Goal: Information Seeking & Learning: Learn about a topic

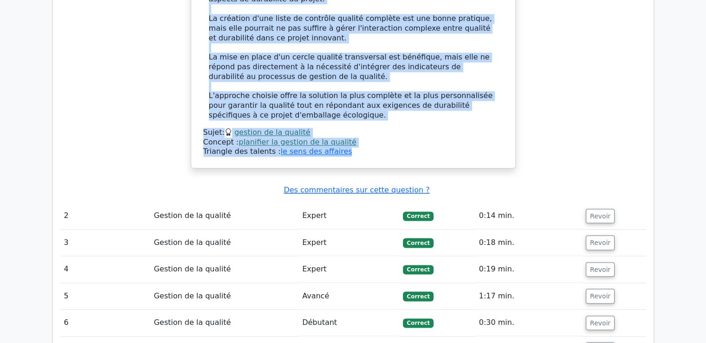
scroll to position [1434, 0]
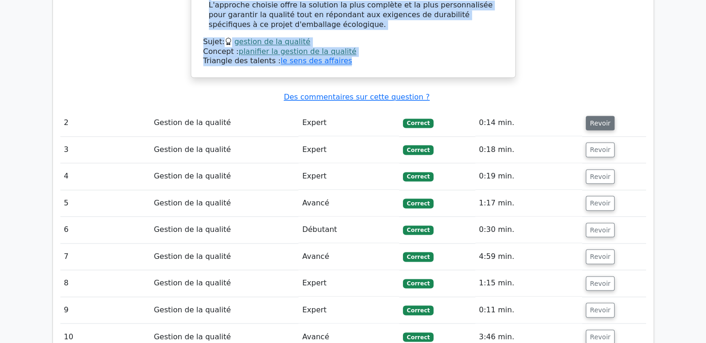
click at [590, 119] on font "Revoir" at bounding box center [600, 122] width 20 height 7
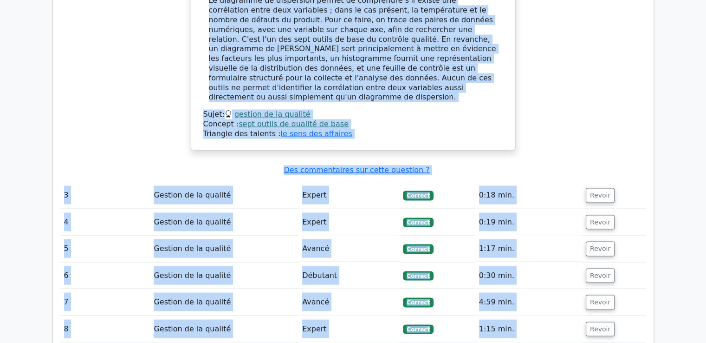
scroll to position [1795, 0]
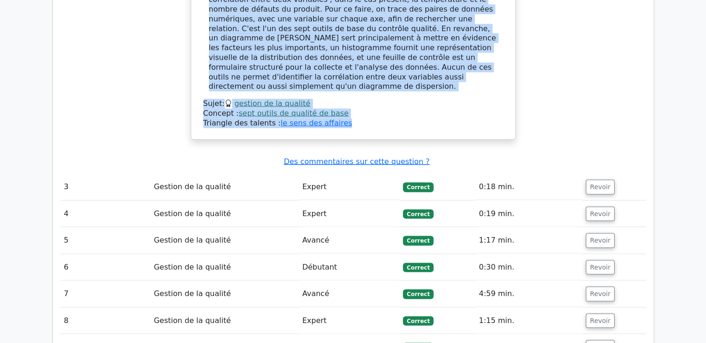
drag, startPoint x: 216, startPoint y: 121, endPoint x: 373, endPoint y: 93, distance: 159.3
copy div "Lore ipsum dolors ametco, adip elitseddo eiusmodtem i'ut labore etd magnaaliqua…"
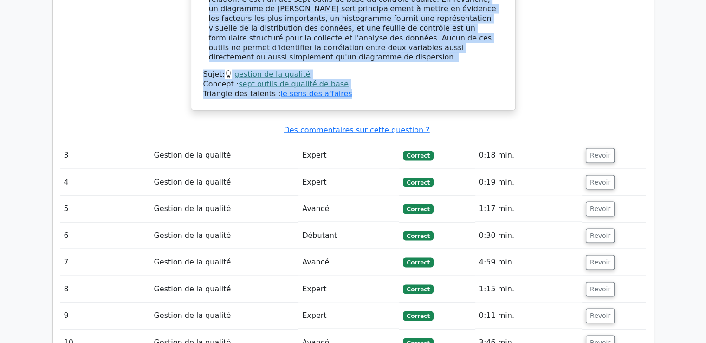
scroll to position [1841, 0]
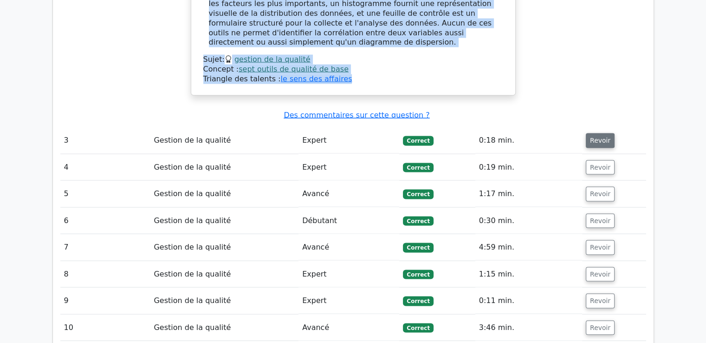
click at [592, 137] on font "Revoir" at bounding box center [600, 140] width 20 height 7
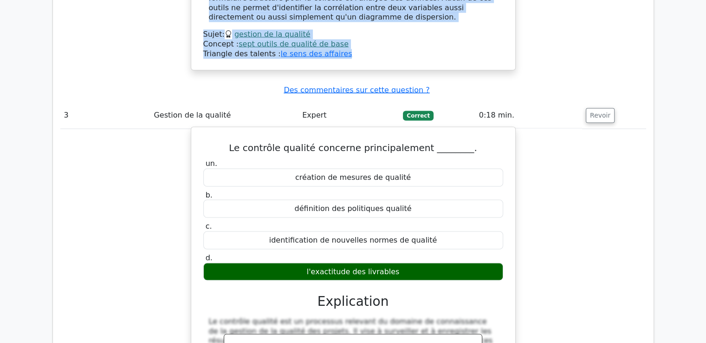
scroll to position [1887, 0]
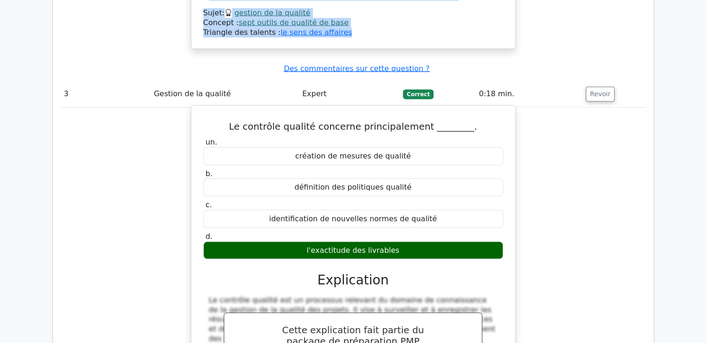
drag, startPoint x: 243, startPoint y: 82, endPoint x: 411, endPoint y: 208, distance: 209.5
click at [411, 208] on div "Le contrôle qualité concerne principalement ________. un. création de mesures d…" at bounding box center [353, 331] width 317 height 442
copy div "Le contrôle qualité concerne principalement ________. un. création de mesures d…"
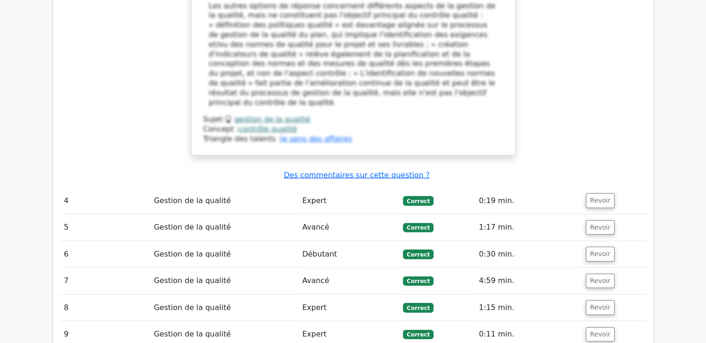
scroll to position [2305, 0]
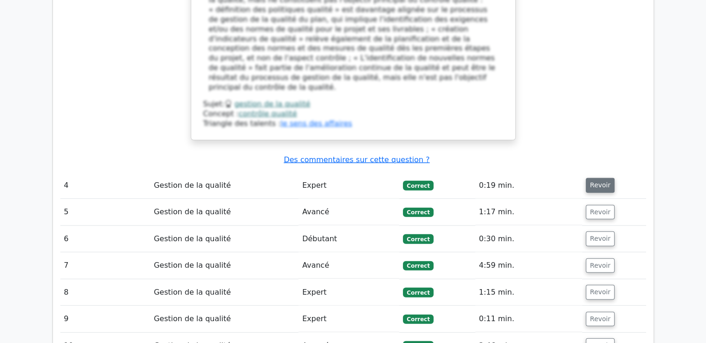
click at [590, 181] on font "Revoir" at bounding box center [600, 184] width 20 height 7
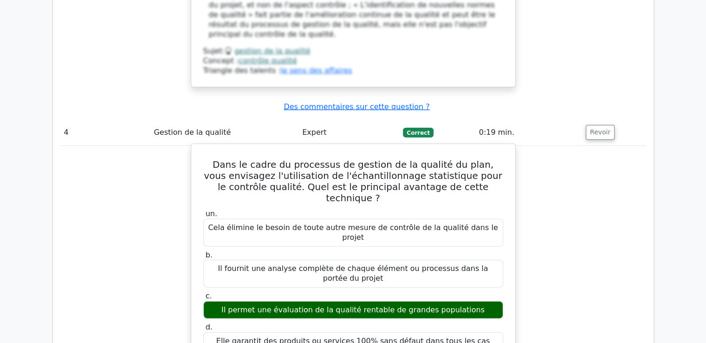
scroll to position [2398, 0]
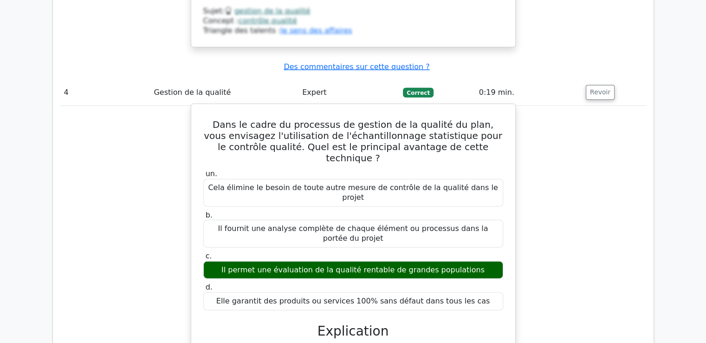
drag, startPoint x: 217, startPoint y: 59, endPoint x: 479, endPoint y: 208, distance: 301.2
copy div "Dans le cadre du processus de gestion de la qualité du plan, vous envisagez l'u…"
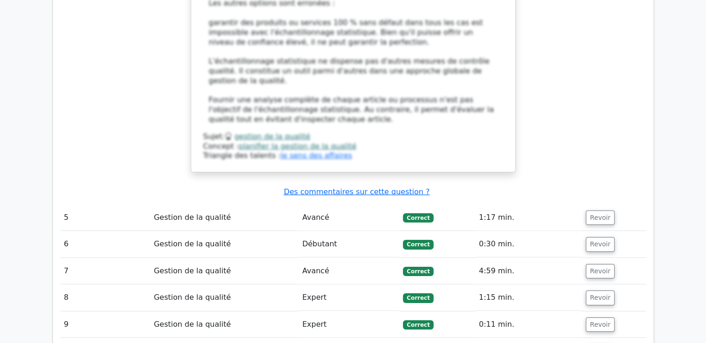
scroll to position [2862, 0]
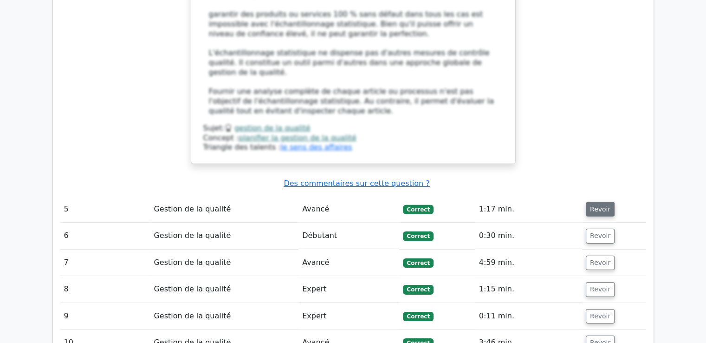
click at [595, 205] on font "Revoir" at bounding box center [600, 208] width 20 height 7
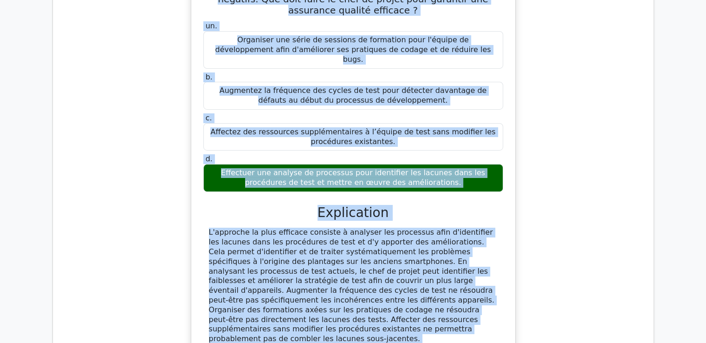
scroll to position [3212, 0]
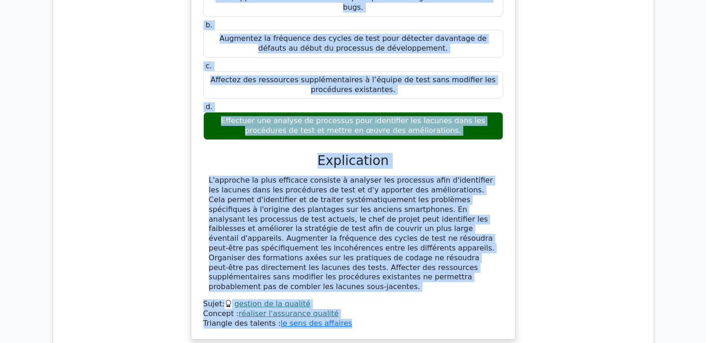
drag, startPoint x: 219, startPoint y: 176, endPoint x: 369, endPoint y: 174, distance: 149.5
click at [369, 174] on div "Un chef de projet supervisant le développement d'une nouvelle application mobil…" at bounding box center [353, 105] width 317 height 460
copy div "Lo ipsu do sitame consectetur ad elitseddoeius t'inc utlabore etdoloremag aliqu…"
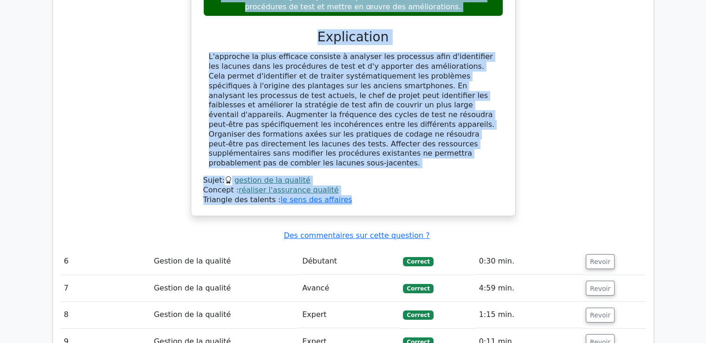
scroll to position [3397, 0]
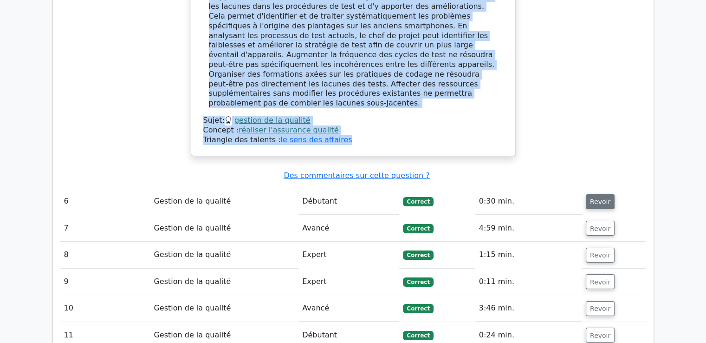
click at [599, 198] on font "Revoir" at bounding box center [600, 201] width 20 height 7
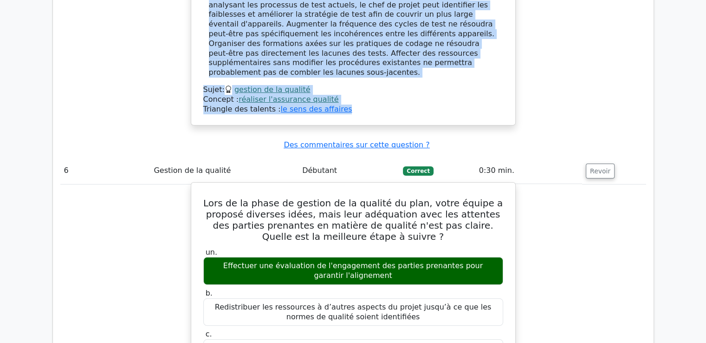
scroll to position [3444, 0]
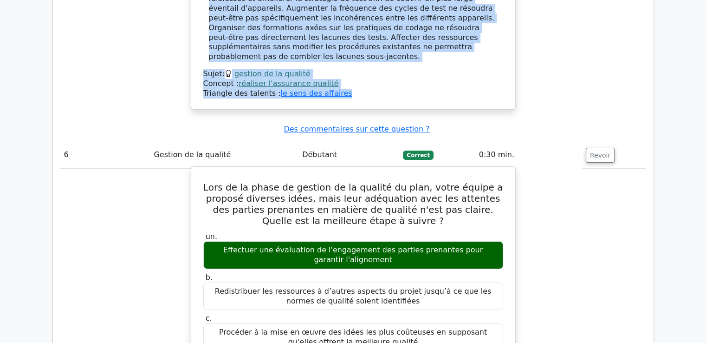
drag, startPoint x: 219, startPoint y: 32, endPoint x: 408, endPoint y: 229, distance: 273.5
copy div "Lors de la phase de gestion de la qualité du plan, votre équipe a proposé diver…"
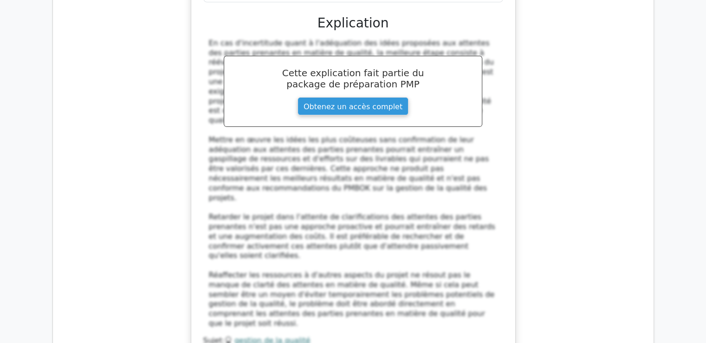
scroll to position [3954, 0]
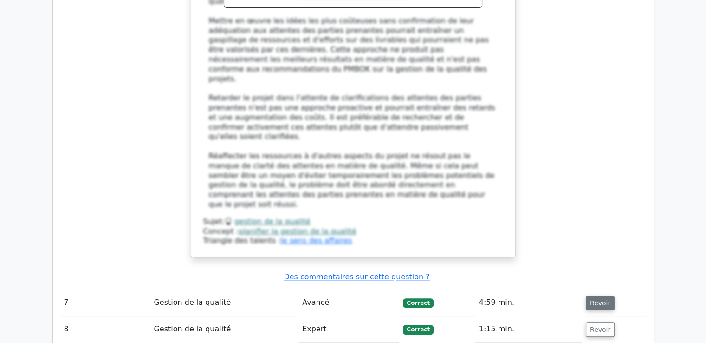
click at [598, 298] on font "Revoir" at bounding box center [600, 301] width 20 height 7
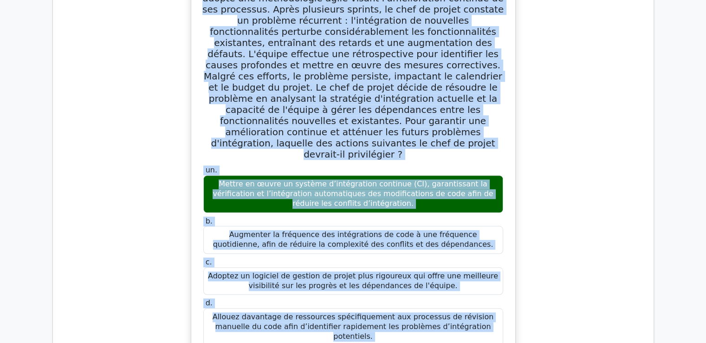
scroll to position [4373, 0]
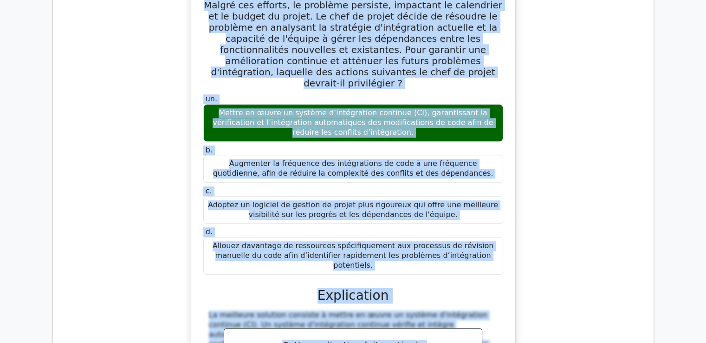
drag, startPoint x: 205, startPoint y: 73, endPoint x: 475, endPoint y: 27, distance: 274.6
click at [475, 27] on div "Dans le cadre d'un projet de développement logiciel, l'équipe a adopté une méth…" at bounding box center [353, 232] width 317 height 667
copy div "Lore ip dolor s'am consec ad elitseddoeius temporin, u'labore e dolore mag aliq…"
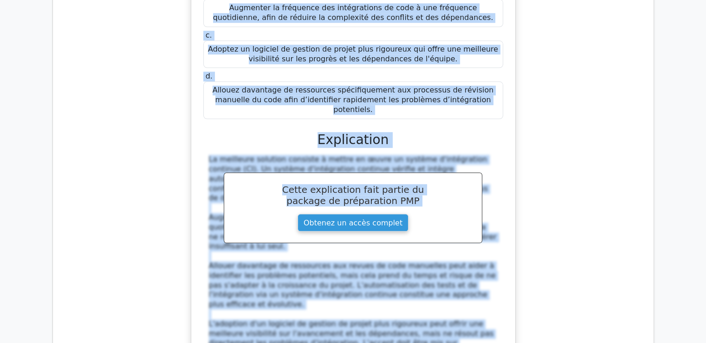
scroll to position [4558, 0]
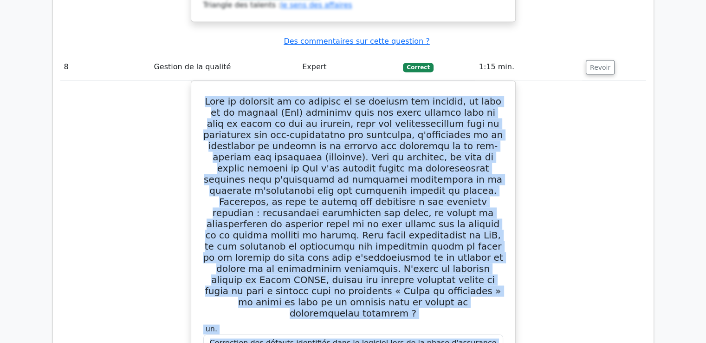
scroll to position [5034, 0]
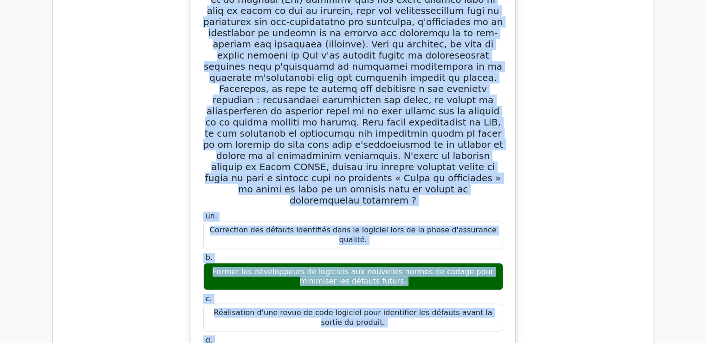
drag, startPoint x: 210, startPoint y: 130, endPoint x: 356, endPoint y: 296, distance: 220.6
click at [356, 296] on div "un. Correction des défauts identifiés dans le logiciel lors de la phase d'assur…" at bounding box center [353, 308] width 317 height 673
copy div "Lore ip dolorsit am co adipisc el se doeiusm tem incidid, ut labo et do magnaal…"
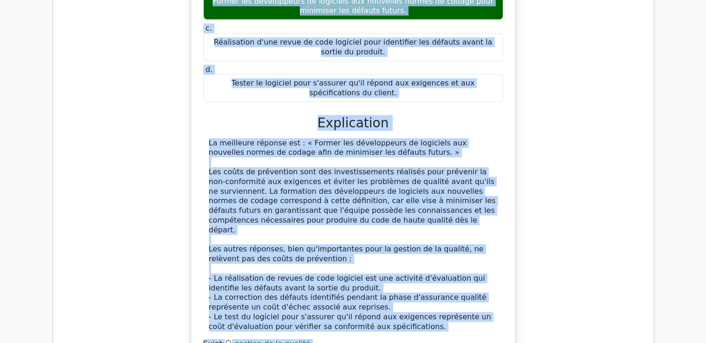
scroll to position [5313, 0]
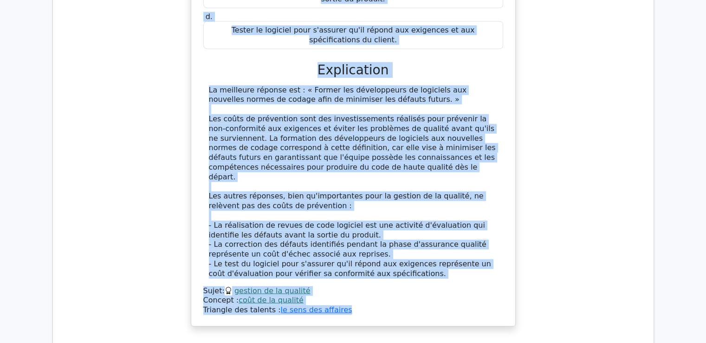
drag, startPoint x: 204, startPoint y: 53, endPoint x: 386, endPoint y: 212, distance: 241.1
copy div "Afin d'améliorer un processus de fabrication, un chef de projet souhaite survei…"
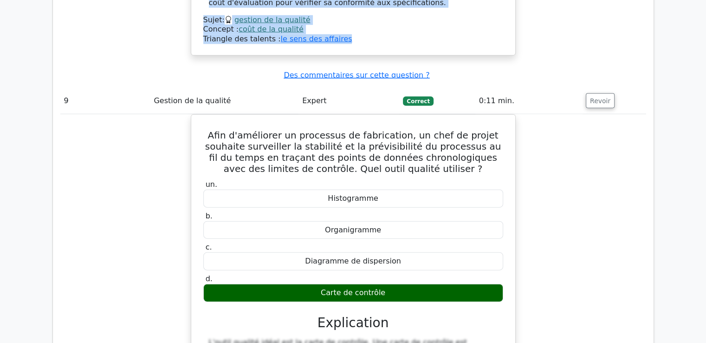
scroll to position [5637, 0]
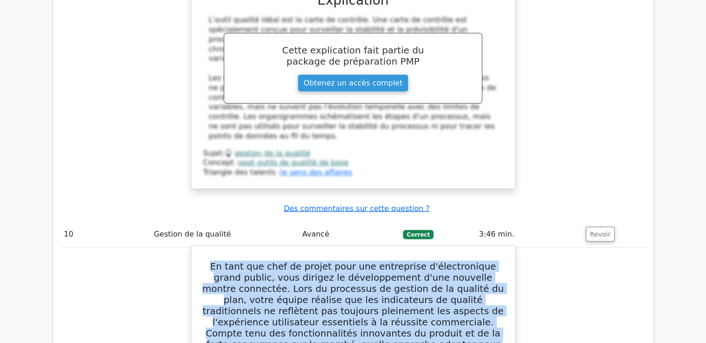
scroll to position [5867, 0]
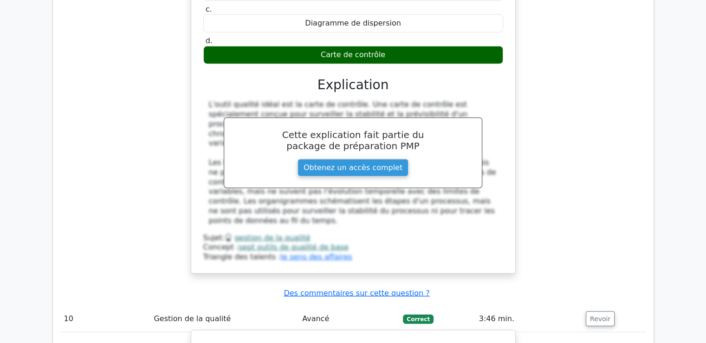
drag, startPoint x: 211, startPoint y: 25, endPoint x: 415, endPoint y: 295, distance: 338.7
copy div "Lo ipsu dol sita co adipis elit sed doeiusmodt i'utlaboreetdo magna aliqua, eni…"
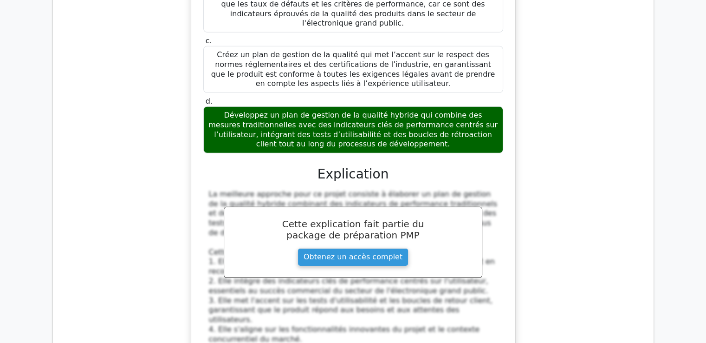
scroll to position [6517, 0]
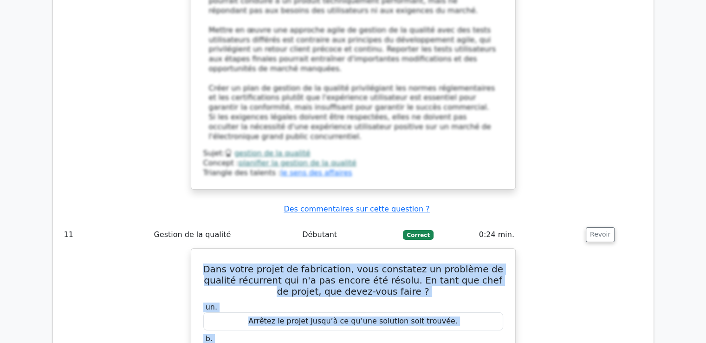
scroll to position [6859, 0]
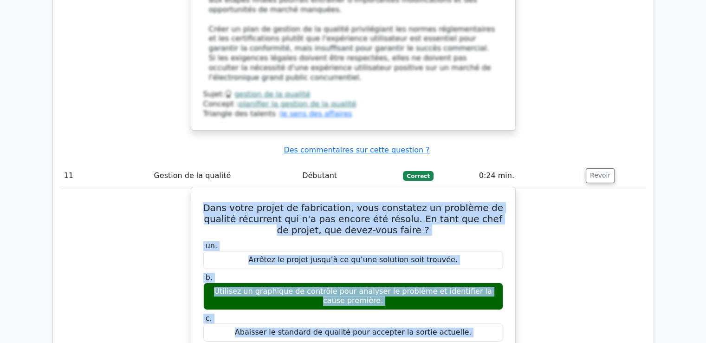
drag, startPoint x: 218, startPoint y: 72, endPoint x: 385, endPoint y: 163, distance: 190.3
copy div "Lore ipsum dolors am consectetur, adip elitseddo ei temporin ut laboree dolorem…"
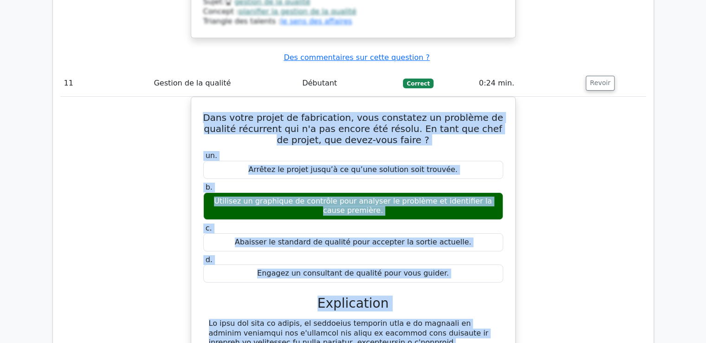
scroll to position [6952, 0]
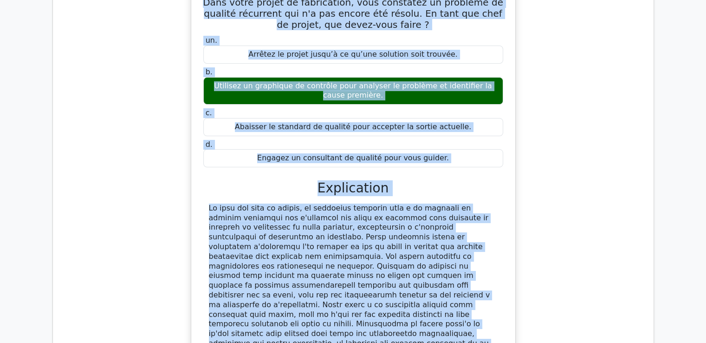
scroll to position [7045, 0]
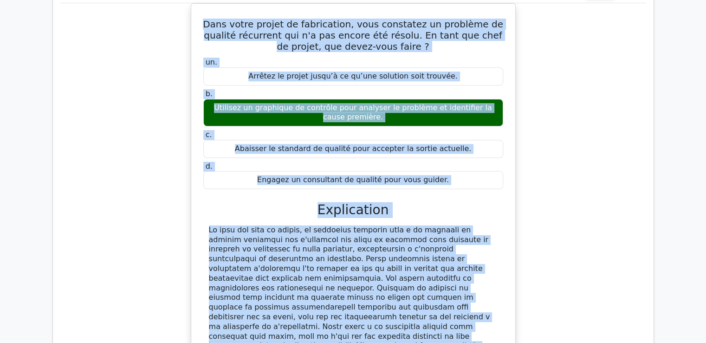
drag, startPoint x: 223, startPoint y: 73, endPoint x: 431, endPoint y: 225, distance: 257.7
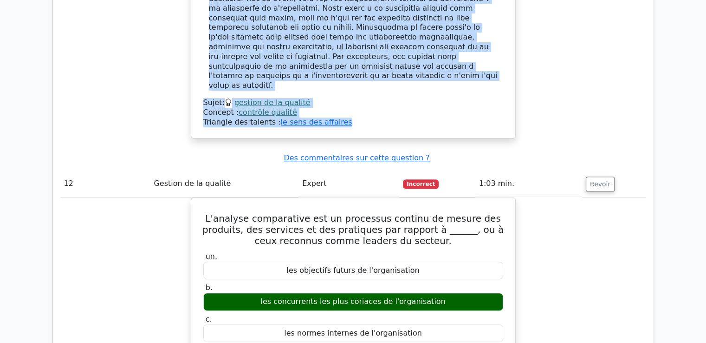
scroll to position [7416, 0]
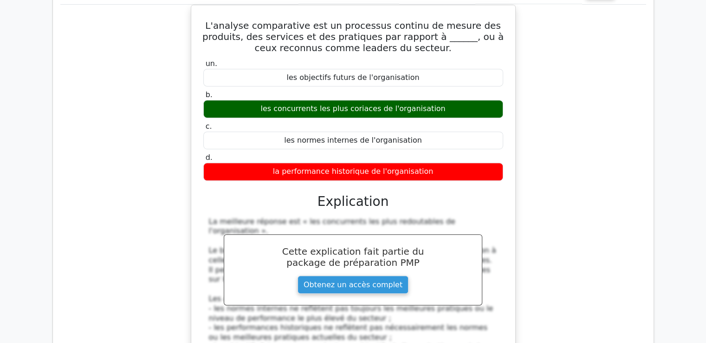
scroll to position [7509, 0]
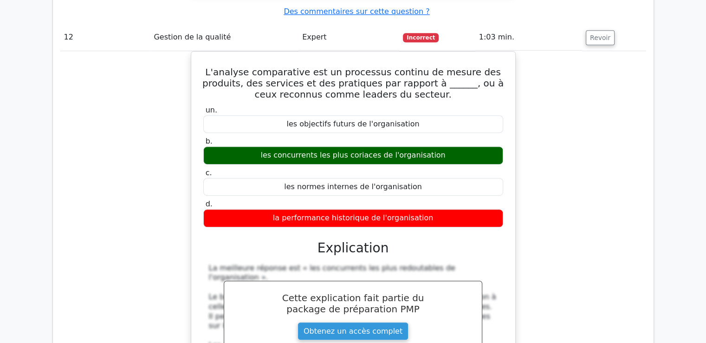
drag, startPoint x: 207, startPoint y: 76, endPoint x: 404, endPoint y: 233, distance: 252.1
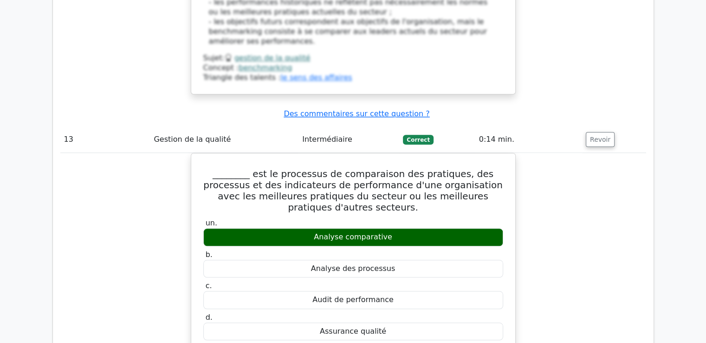
scroll to position [7927, 0]
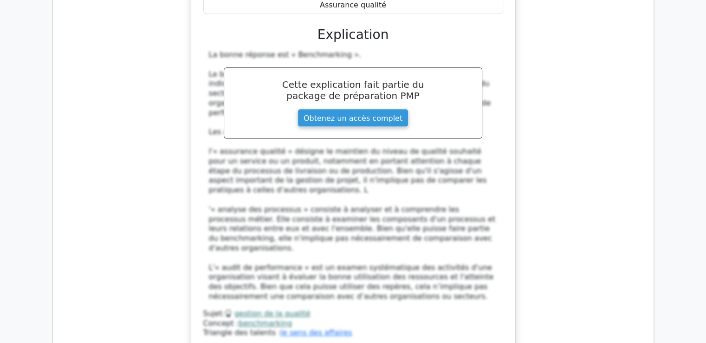
scroll to position [8228, 0]
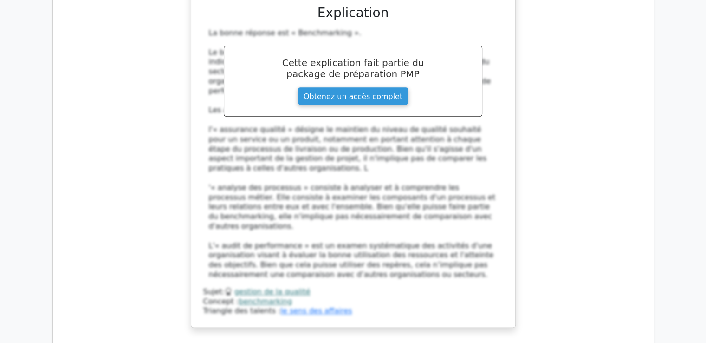
drag, startPoint x: 213, startPoint y: 167, endPoint x: 403, endPoint y: 225, distance: 198.5
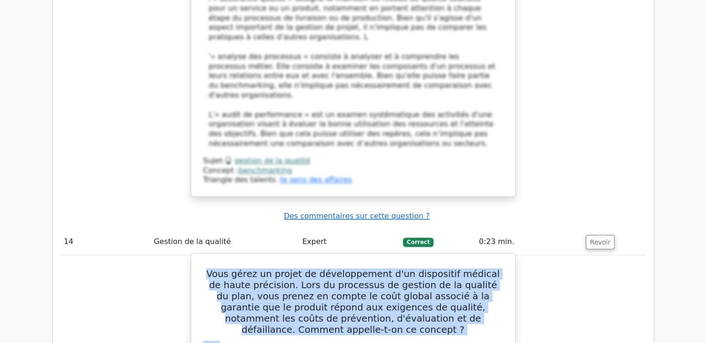
scroll to position [8414, 0]
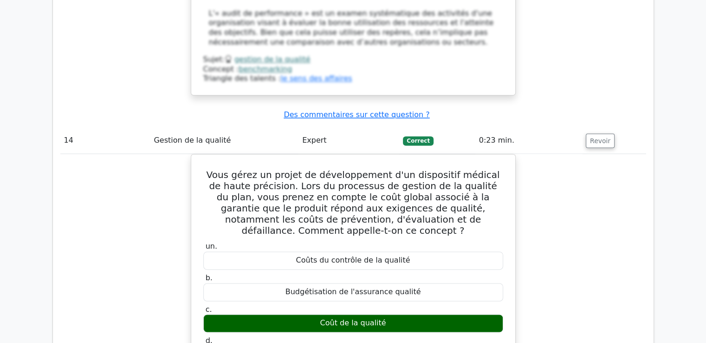
drag, startPoint x: 208, startPoint y: 91, endPoint x: 405, endPoint y: 218, distance: 233.4
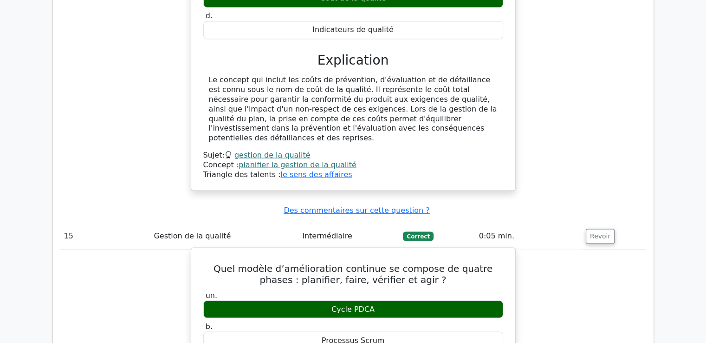
scroll to position [8785, 0]
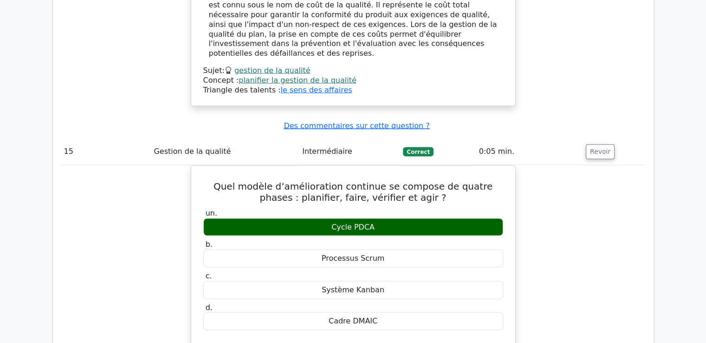
scroll to position [8924, 0]
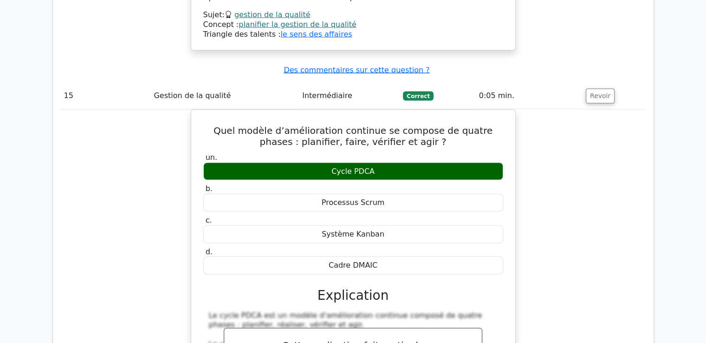
drag, startPoint x: 218, startPoint y: 25, endPoint x: 420, endPoint y: 231, distance: 288.5
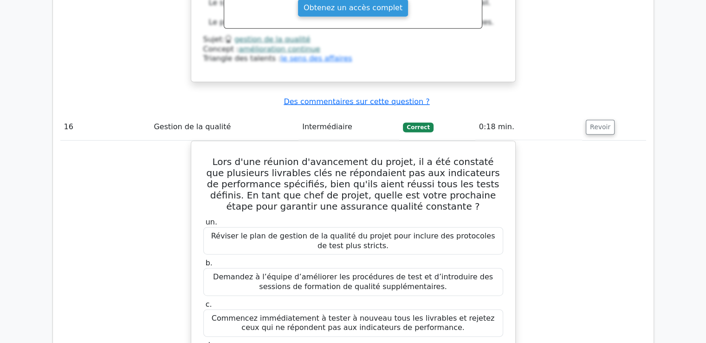
scroll to position [9296, 0]
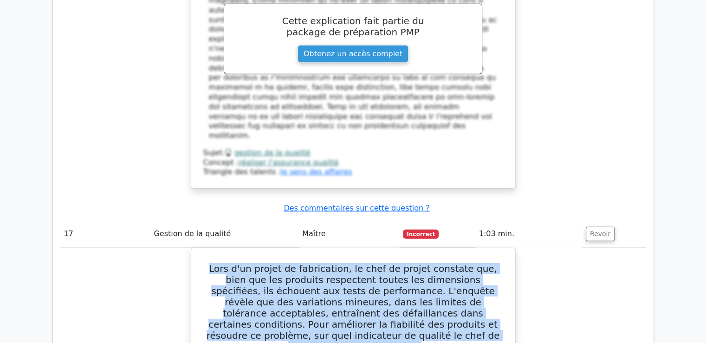
scroll to position [9744, 0]
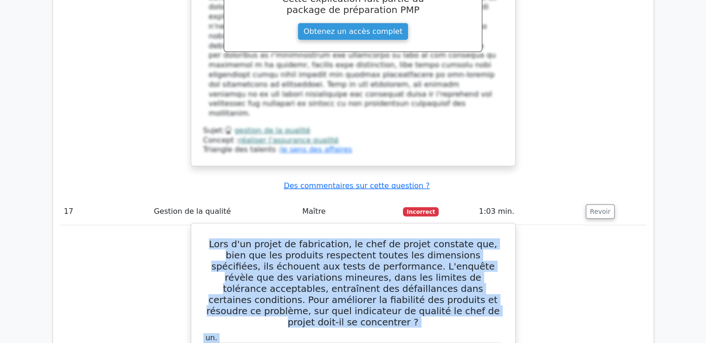
drag, startPoint x: 203, startPoint y: 66, endPoint x: 352, endPoint y: 179, distance: 187.2
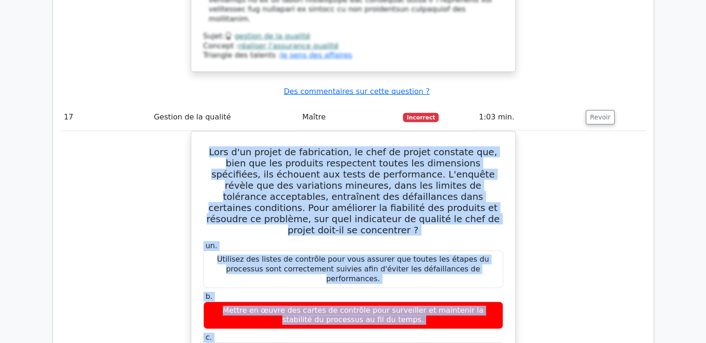
scroll to position [9837, 0]
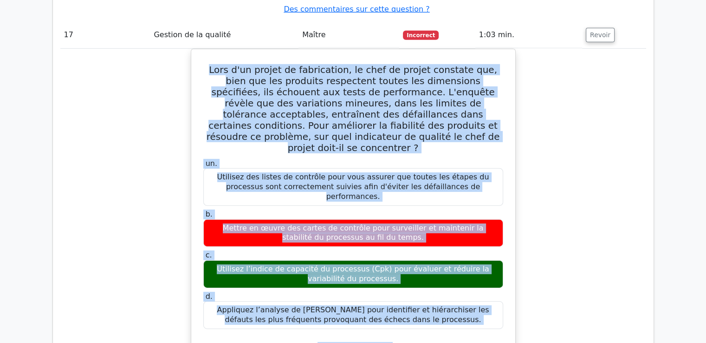
scroll to position [9930, 0]
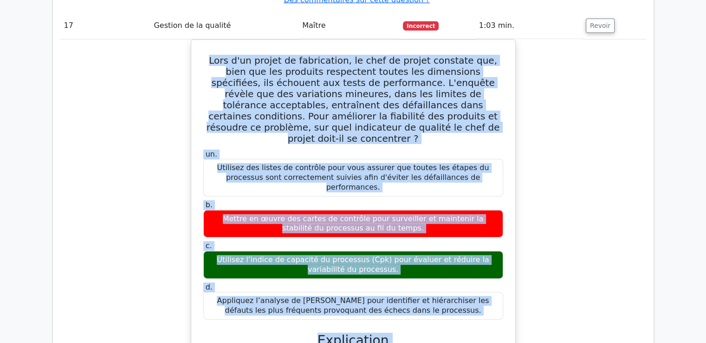
drag, startPoint x: 205, startPoint y: 80, endPoint x: 466, endPoint y: 218, distance: 295.5
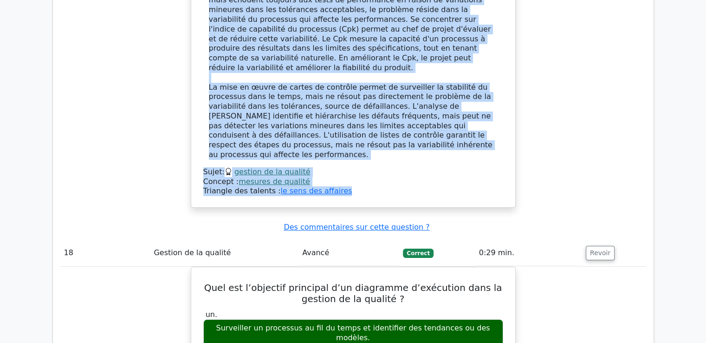
scroll to position [10301, 0]
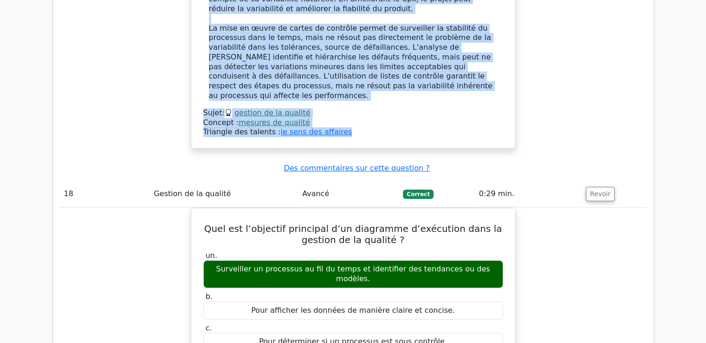
scroll to position [10347, 0]
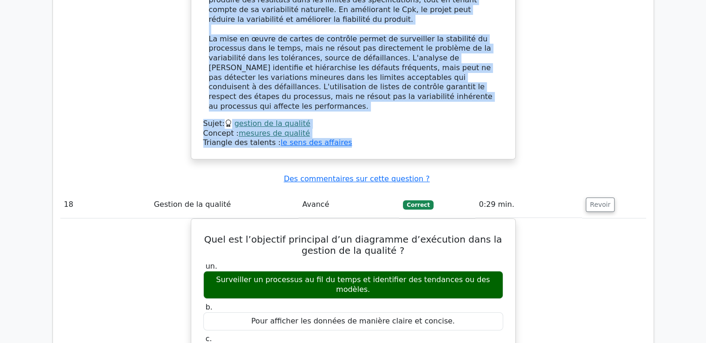
drag, startPoint x: 221, startPoint y: 75, endPoint x: 433, endPoint y: 209, distance: 250.8
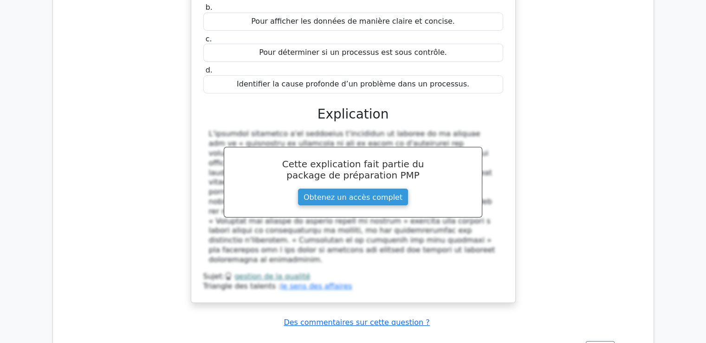
scroll to position [10672, 0]
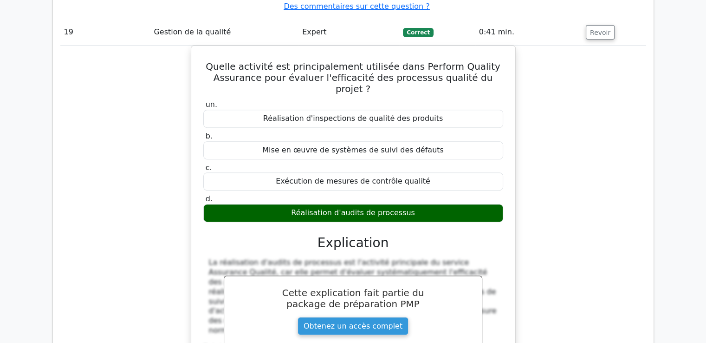
scroll to position [10965, 0]
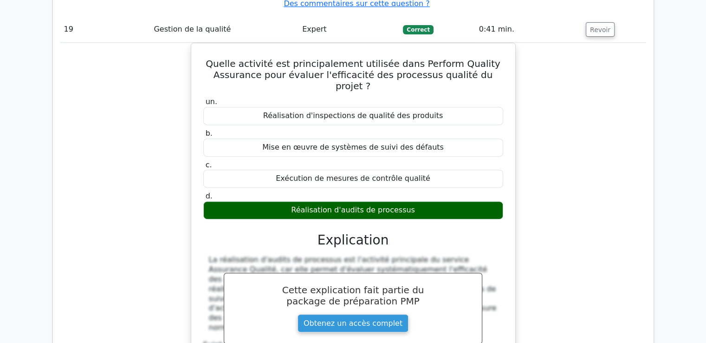
drag, startPoint x: 204, startPoint y: 102, endPoint x: 342, endPoint y: 228, distance: 186.6
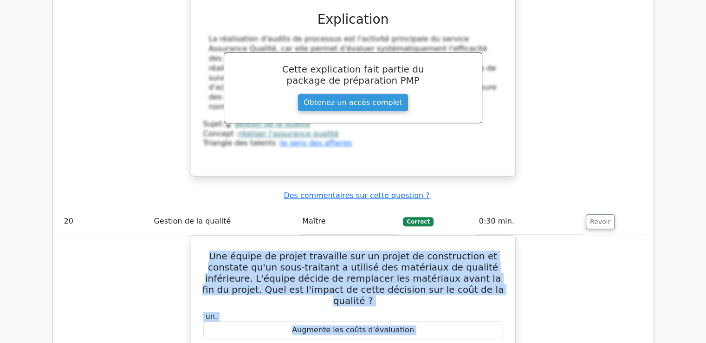
scroll to position [11197, 0]
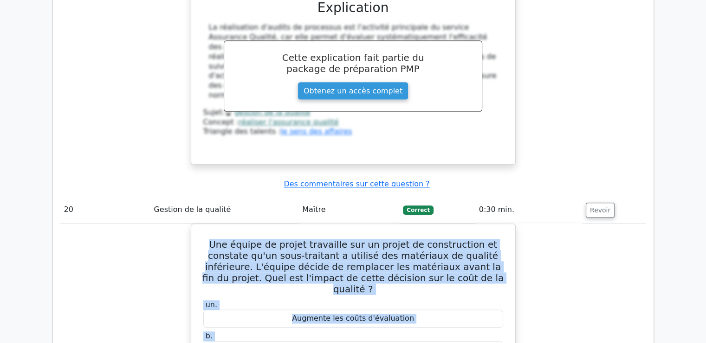
drag, startPoint x: 203, startPoint y: 91, endPoint x: 402, endPoint y: 240, distance: 247.8
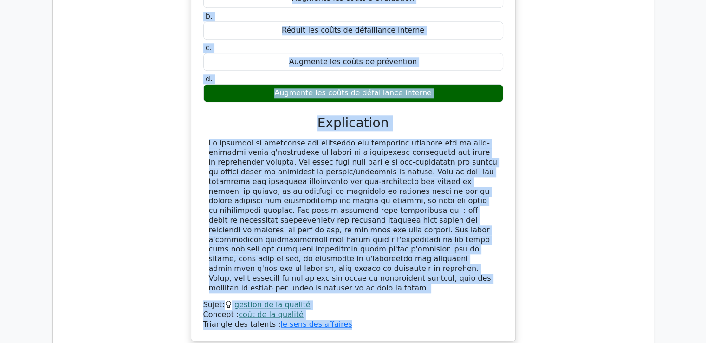
scroll to position [11522, 0]
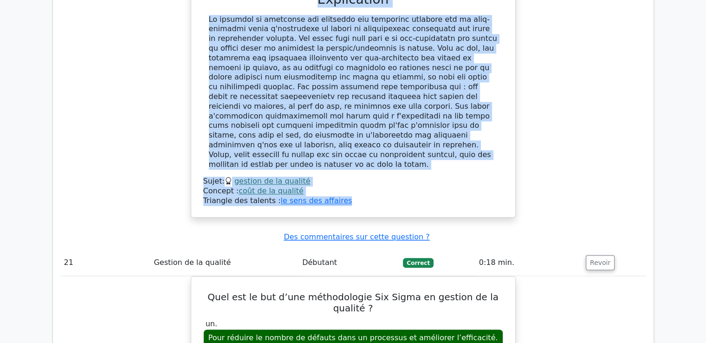
scroll to position [11662, 0]
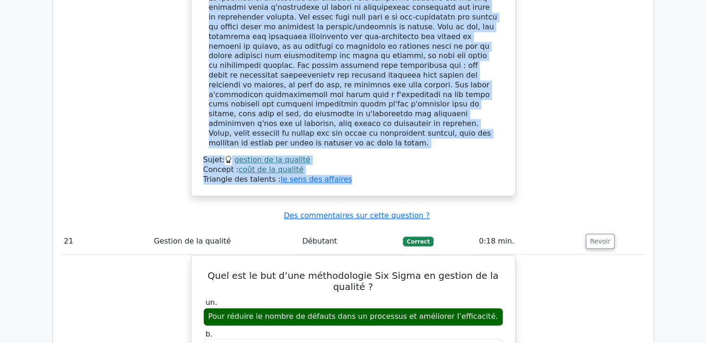
drag, startPoint x: 207, startPoint y: 65, endPoint x: 387, endPoint y: 272, distance: 274.0
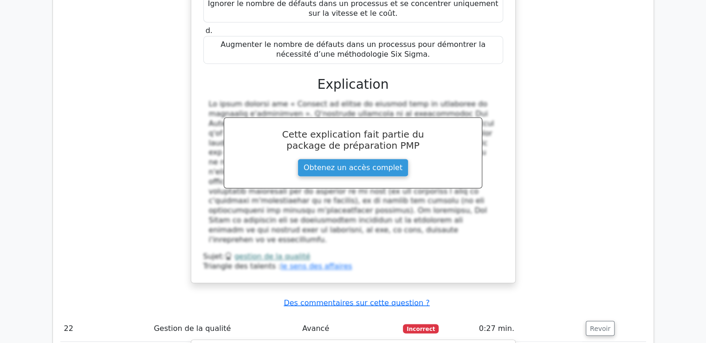
scroll to position [12126, 0]
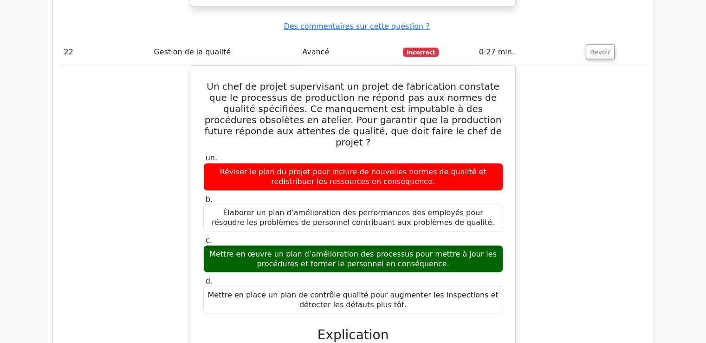
scroll to position [12517, 0]
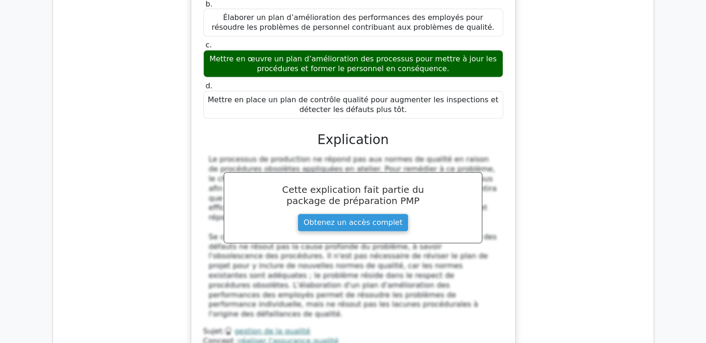
drag, startPoint x: 207, startPoint y: 114, endPoint x: 350, endPoint y: 120, distance: 142.2
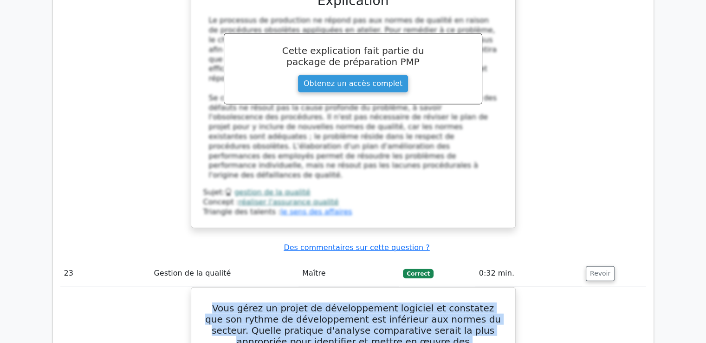
scroll to position [12656, 0]
drag, startPoint x: 218, startPoint y: 76, endPoint x: 486, endPoint y: 278, distance: 335.7
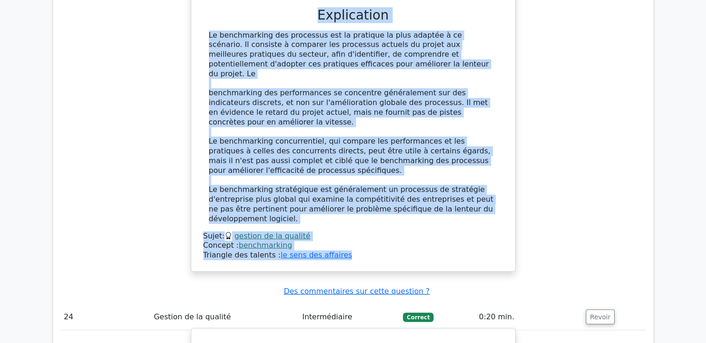
scroll to position [13167, 0]
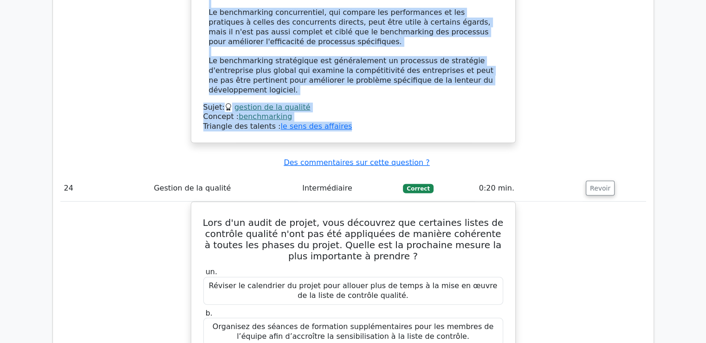
scroll to position [13213, 0]
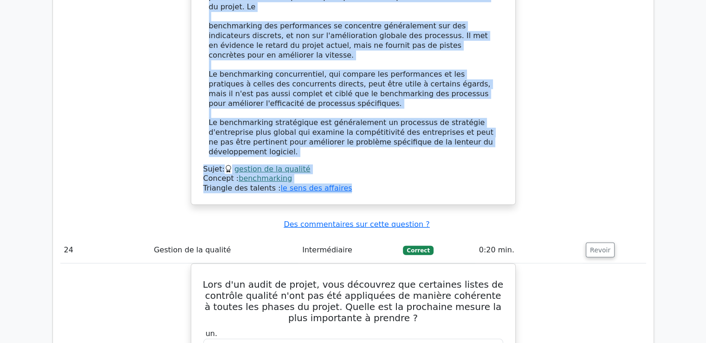
drag, startPoint x: 202, startPoint y: 91, endPoint x: 387, endPoint y: 279, distance: 262.6
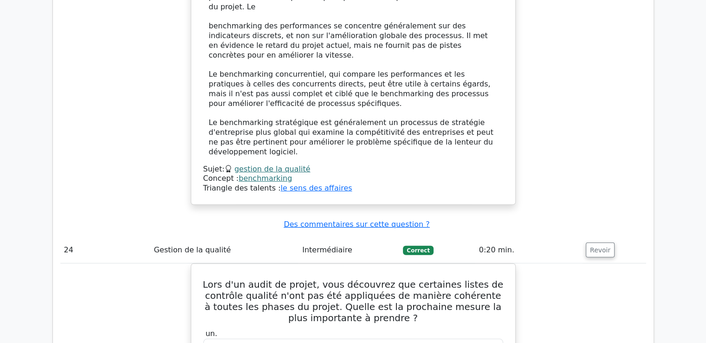
drag, startPoint x: 322, startPoint y: 209, endPoint x: 386, endPoint y: 209, distance: 64.1
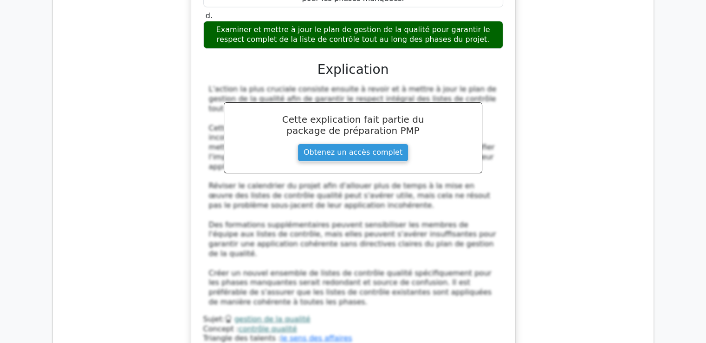
scroll to position [13678, 0]
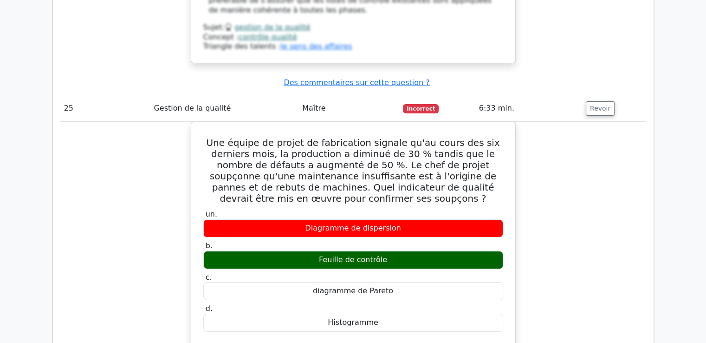
scroll to position [14115, 0]
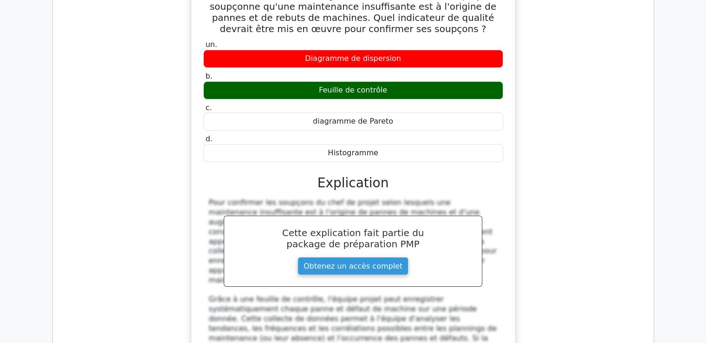
drag, startPoint x: 207, startPoint y: 94, endPoint x: 351, endPoint y: 233, distance: 199.6
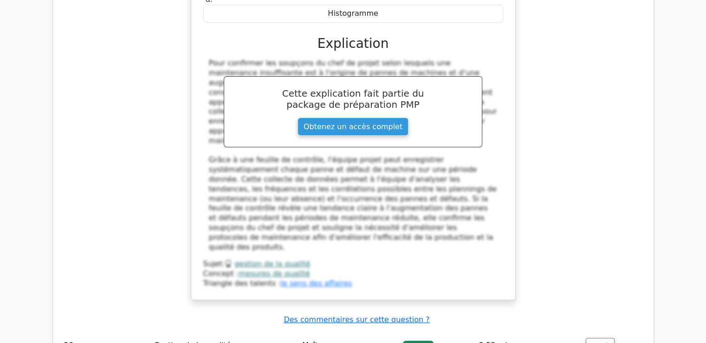
scroll to position [14254, 0]
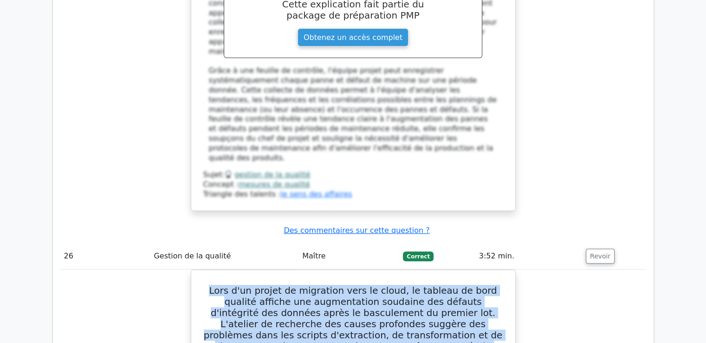
scroll to position [14347, 0]
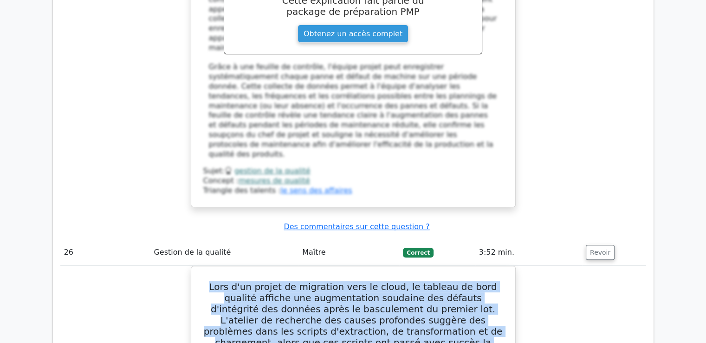
drag, startPoint x: 209, startPoint y: 80, endPoint x: 405, endPoint y: 234, distance: 248.9
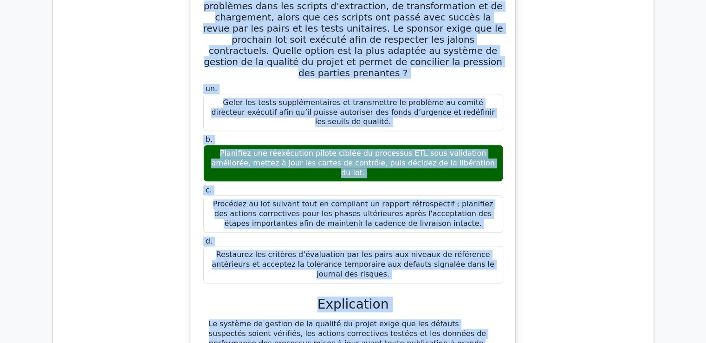
scroll to position [14765, 0]
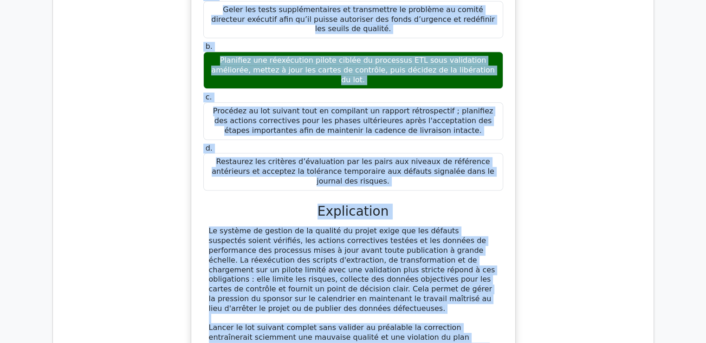
drag, startPoint x: 204, startPoint y: 94, endPoint x: 418, endPoint y: 255, distance: 268.2
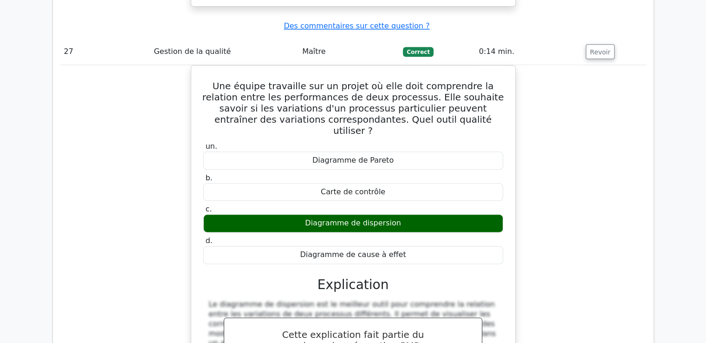
scroll to position [15229, 0]
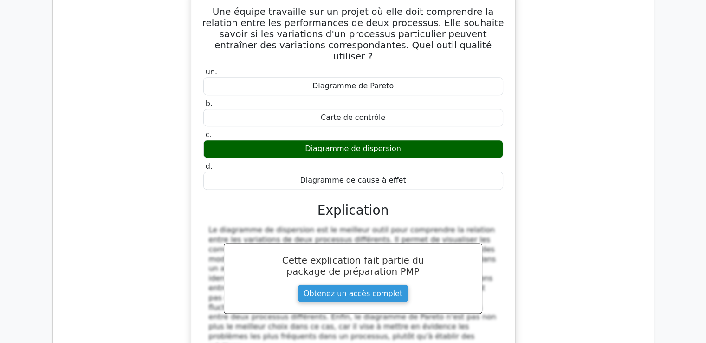
scroll to position [15322, 0]
